Goal: Use online tool/utility

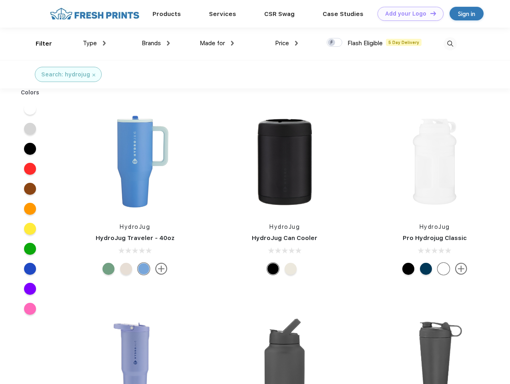
click at [408, 14] on link "Add your Logo Design Tool" at bounding box center [411, 14] width 66 height 14
click at [0, 0] on div "Design Tool" at bounding box center [0, 0] width 0 height 0
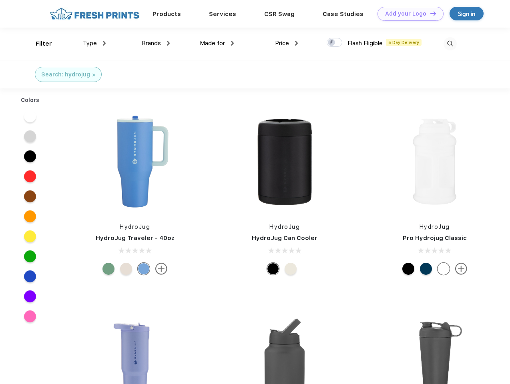
click at [430, 13] on link "Add your Logo Design Tool" at bounding box center [411, 14] width 66 height 14
click at [38, 44] on div "Filter" at bounding box center [44, 43] width 16 height 9
click at [94, 43] on span "Type" at bounding box center [90, 43] width 14 height 7
click at [156, 43] on span "Brands" at bounding box center [151, 43] width 19 height 7
click at [217, 43] on span "Made for" at bounding box center [212, 43] width 25 height 7
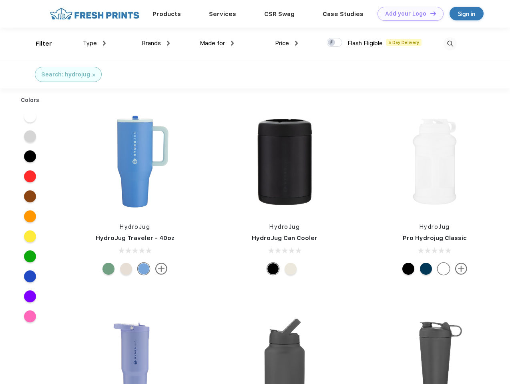
click at [287, 43] on span "Price" at bounding box center [282, 43] width 14 height 7
click at [335, 43] on div at bounding box center [335, 42] width 16 height 9
click at [332, 43] on input "checkbox" at bounding box center [329, 40] width 5 height 5
click at [450, 44] on img at bounding box center [450, 43] width 13 height 13
